Goal: Download file/media

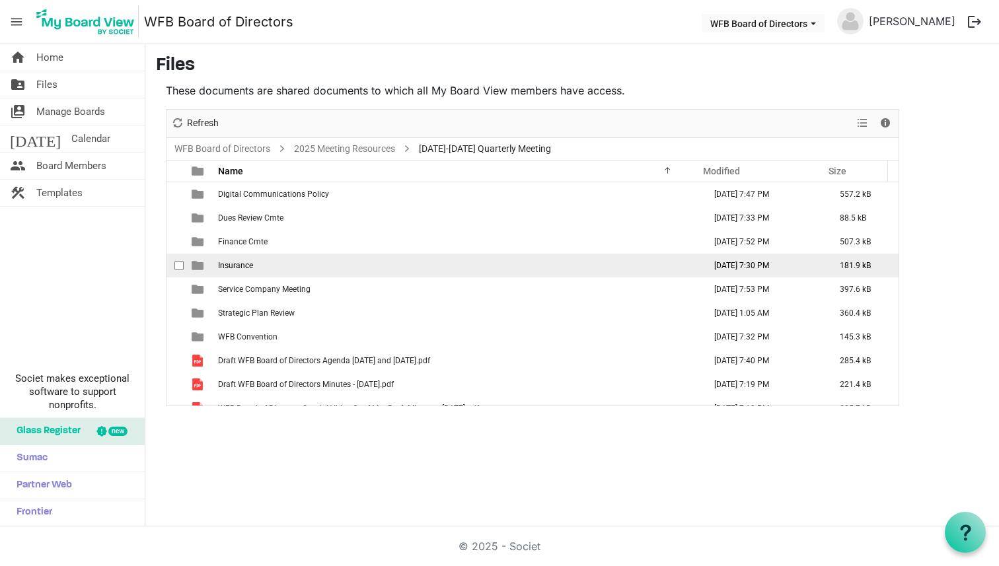
click at [474, 265] on td "Insurance" at bounding box center [457, 266] width 486 height 24
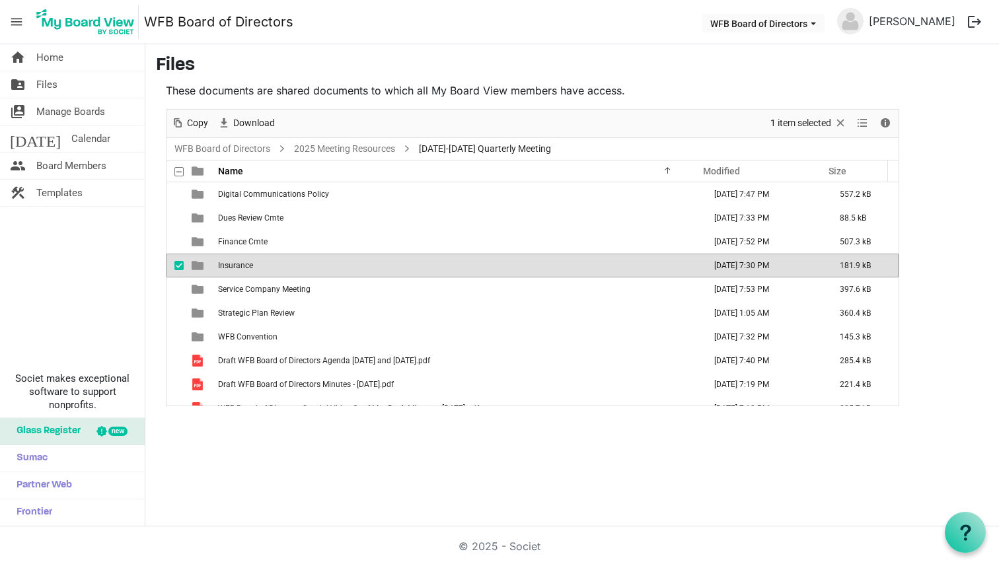
click at [474, 265] on td "Insurance" at bounding box center [457, 266] width 486 height 24
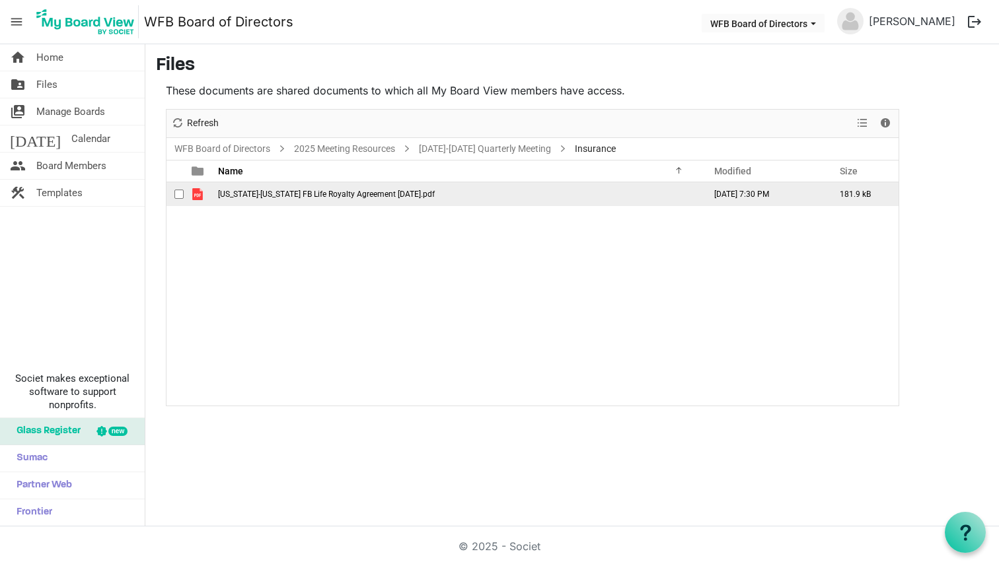
click at [298, 187] on td "[US_STATE]-[US_STATE] FB Life Royalty Agreement [DATE].pdf" at bounding box center [457, 194] width 486 height 24
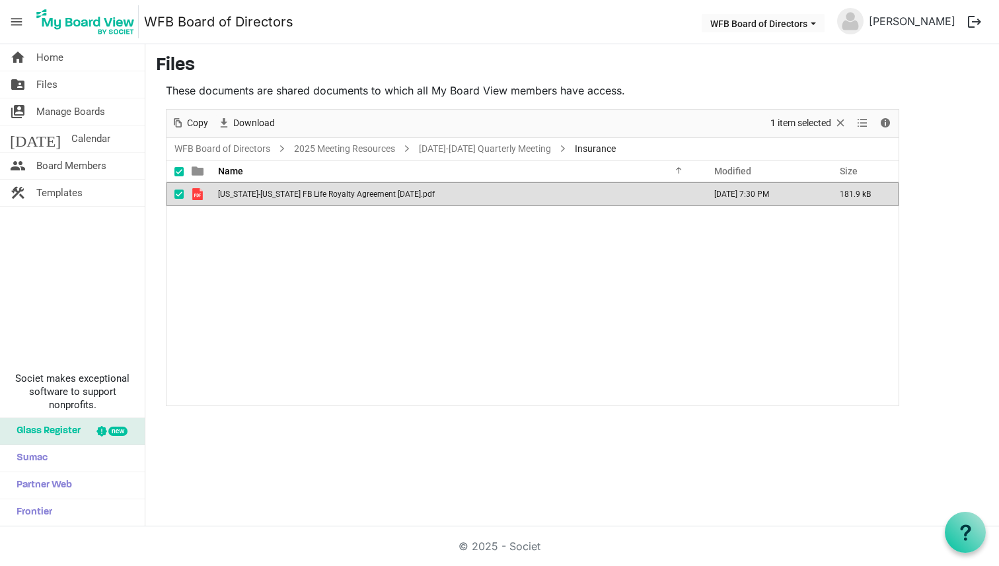
click at [298, 187] on td "[US_STATE]-[US_STATE] FB Life Royalty Agreement [DATE].pdf" at bounding box center [457, 194] width 486 height 24
click at [463, 148] on link "[DATE]-[DATE] Quarterly Meeting" at bounding box center [484, 149] width 137 height 17
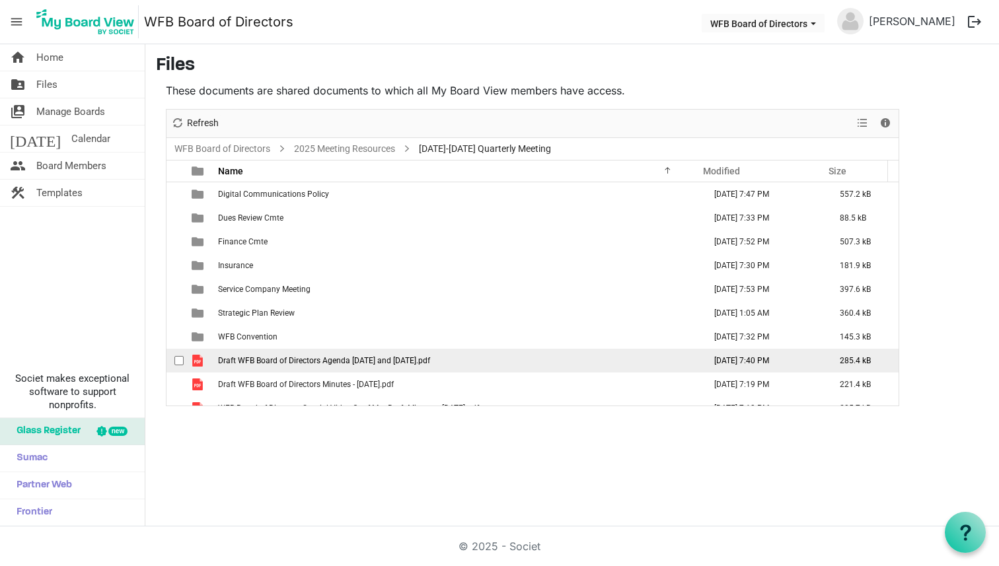
scroll to position [38, 0]
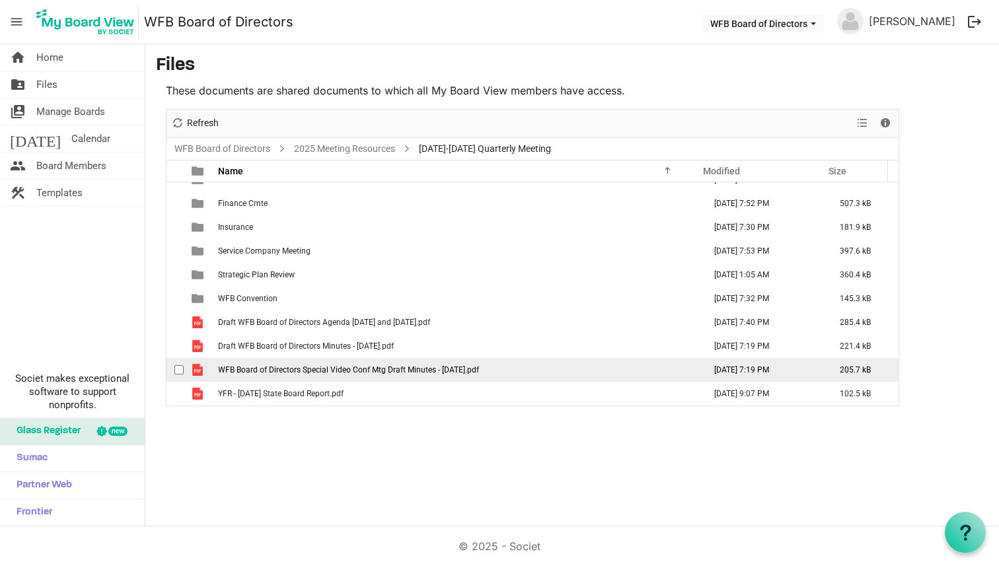
click at [325, 368] on span "WFB Board of Directors Special Video Conf Mtg Draft Minutes - [DATE].pdf" at bounding box center [348, 370] width 261 height 9
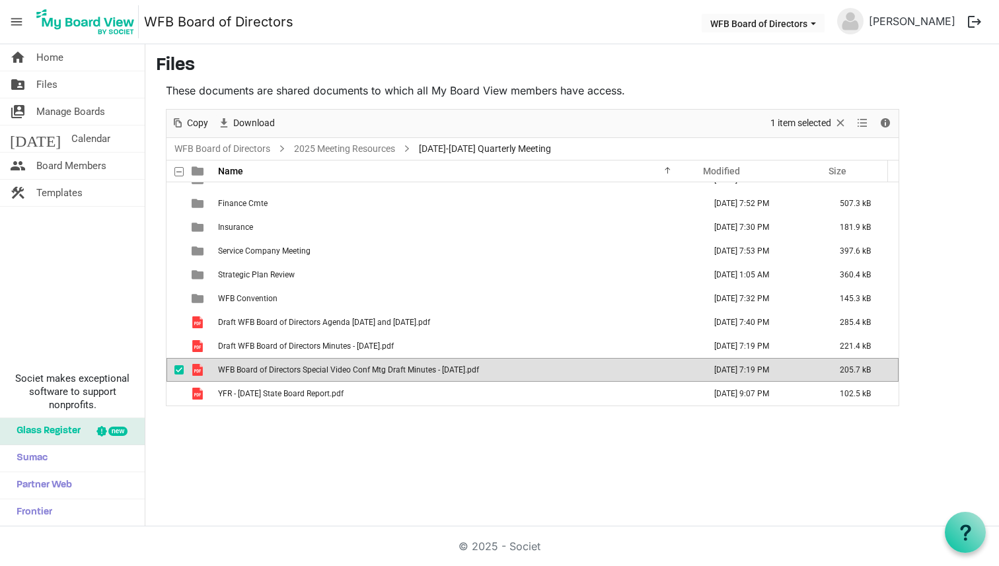
click at [325, 368] on span "WFB Board of Directors Special Video Conf Mtg Draft Minutes - [DATE].pdf" at bounding box center [348, 370] width 261 height 9
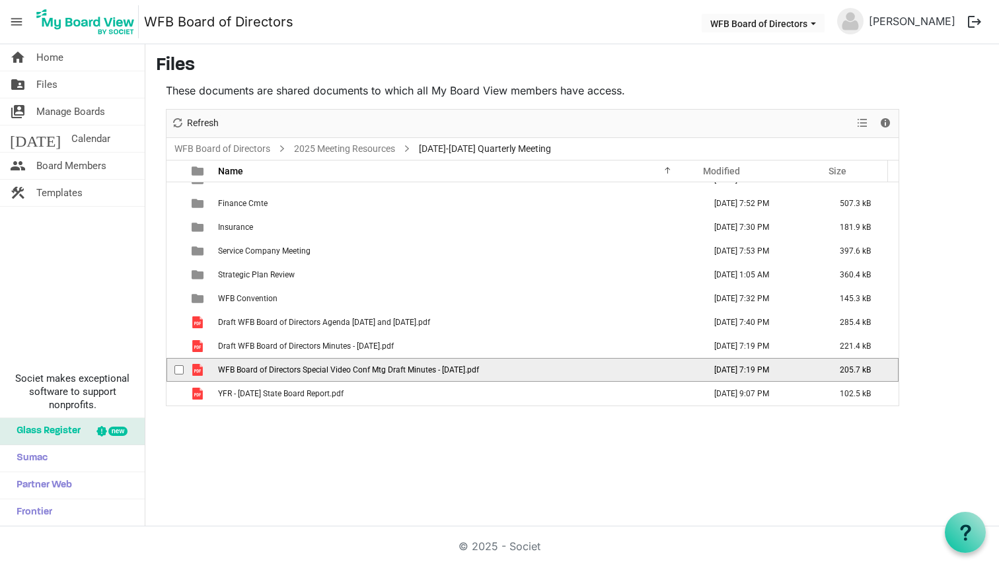
click at [325, 368] on span "WFB Board of Directors Special Video Conf Mtg Draft Minutes - [DATE].pdf" at bounding box center [348, 370] width 261 height 9
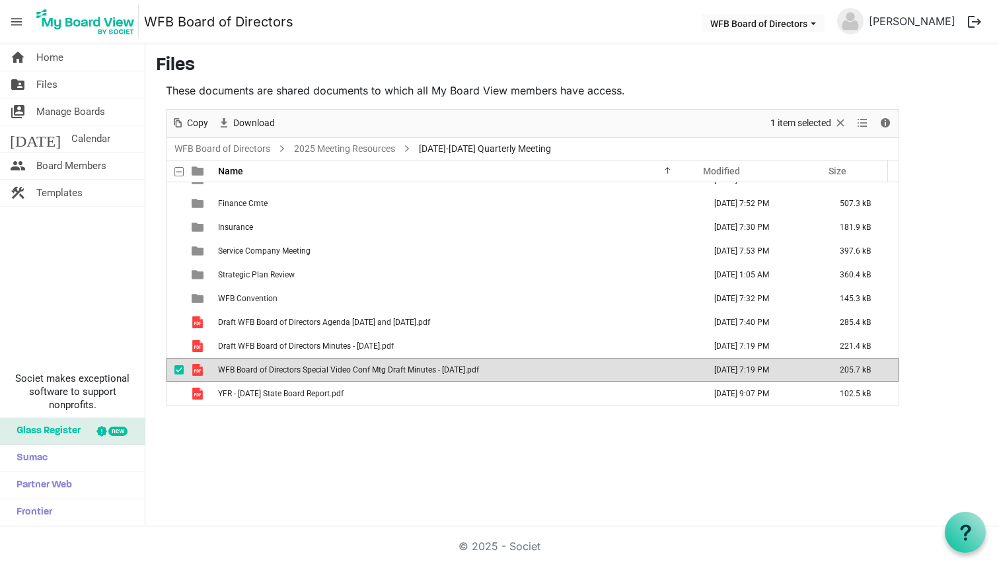
click at [178, 369] on span "checkbox" at bounding box center [178, 370] width 9 height 9
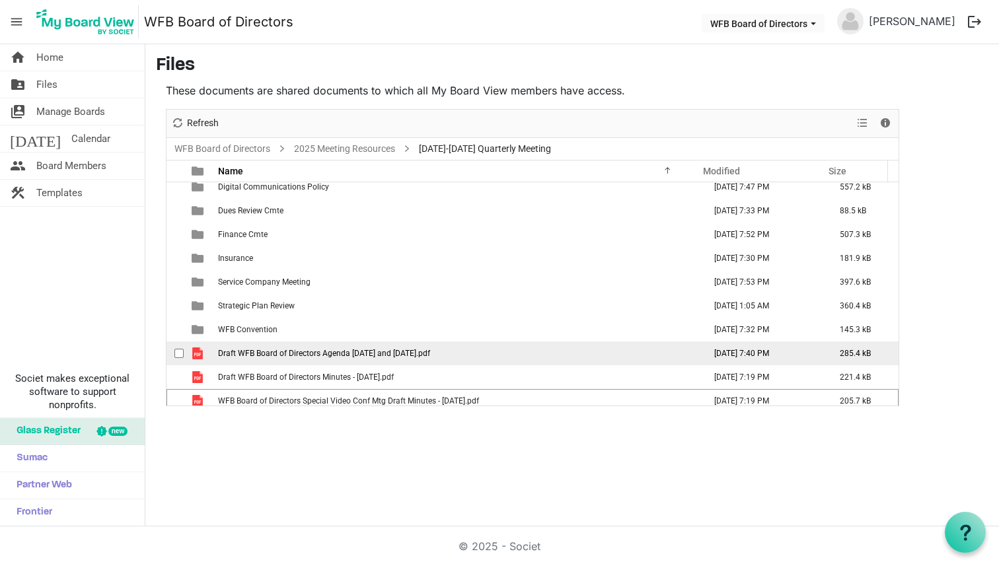
scroll to position [0, 0]
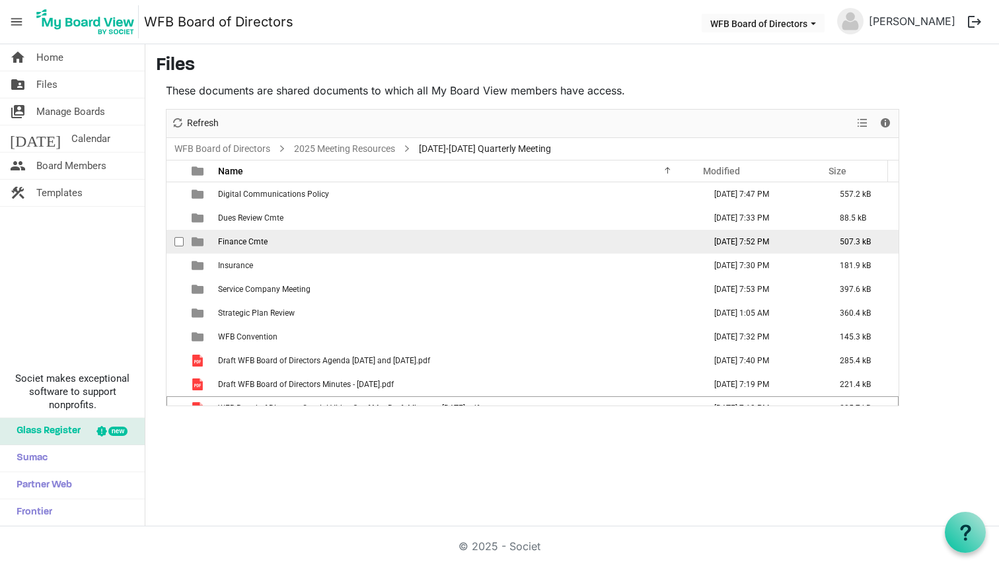
click at [414, 244] on td "Finance Cmte" at bounding box center [457, 242] width 486 height 24
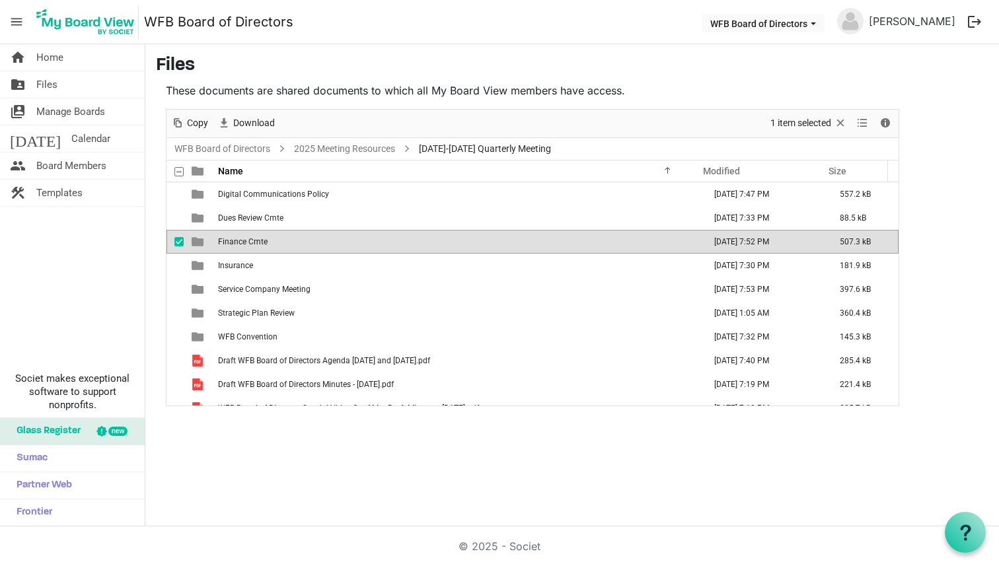
click at [414, 244] on td "Finance Cmte" at bounding box center [457, 242] width 486 height 24
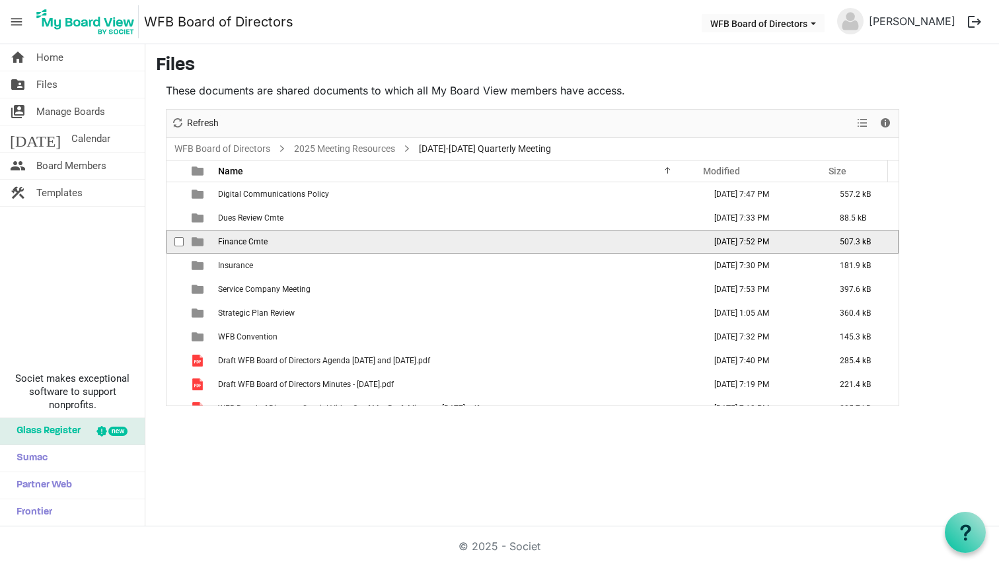
click at [414, 244] on td "Finance Cmte" at bounding box center [457, 242] width 486 height 24
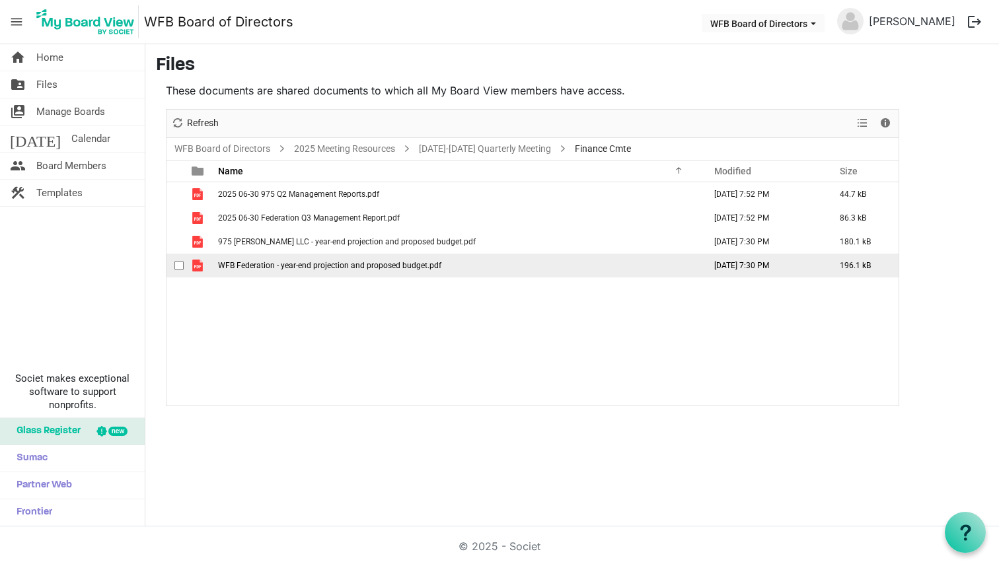
click at [331, 267] on span "WFB Federation - year-end projection and proposed budget.pdf" at bounding box center [329, 265] width 223 height 9
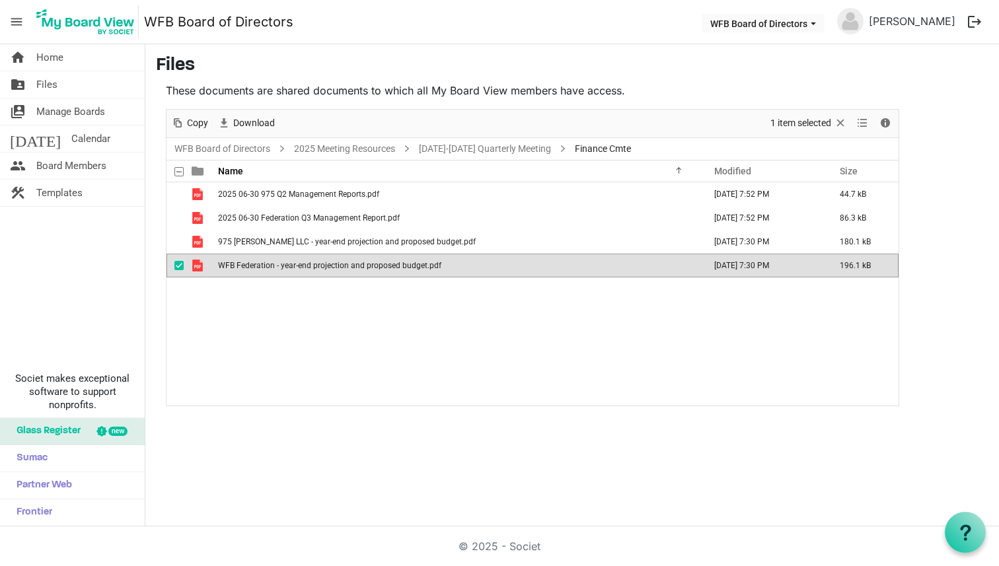
click at [331, 267] on span "WFB Federation - year-end projection and proposed budget.pdf" at bounding box center [329, 265] width 223 height 9
